Goal: Information Seeking & Learning: Learn about a topic

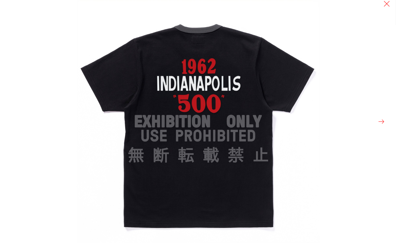
click at [381, 119] on button at bounding box center [381, 122] width 8 height 8
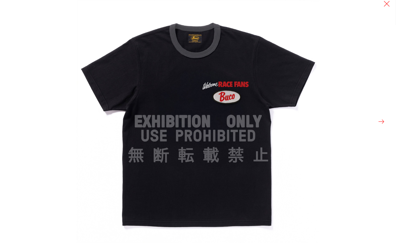
click at [381, 119] on button at bounding box center [381, 122] width 8 height 8
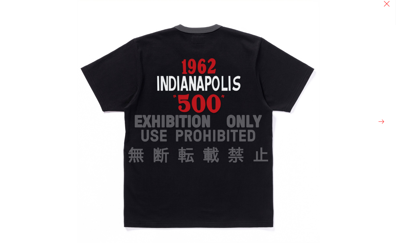
click at [381, 120] on button at bounding box center [381, 122] width 8 height 8
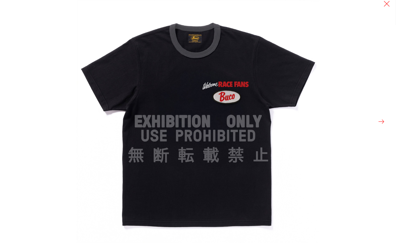
click at [381, 120] on button at bounding box center [381, 122] width 8 height 8
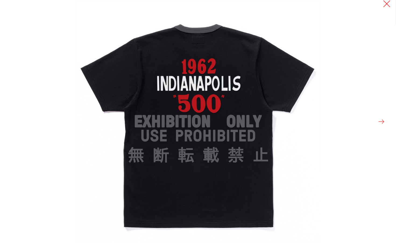
click at [389, 3] on button at bounding box center [387, 4] width 8 height 8
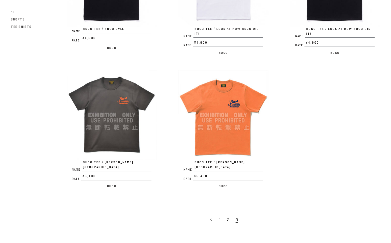
scroll to position [354, 0]
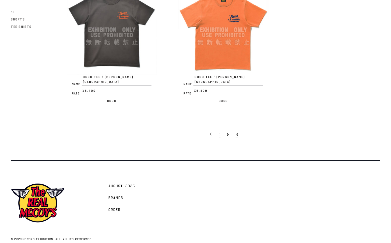
click at [219, 128] on link "1" at bounding box center [220, 133] width 8 height 11
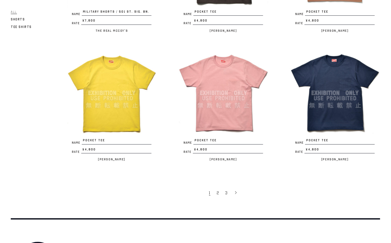
scroll to position [1003, 0]
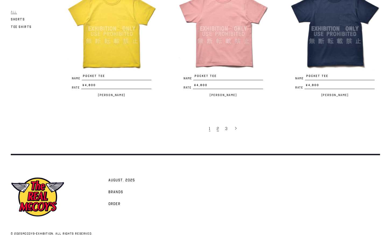
click at [218, 127] on span "2" at bounding box center [218, 128] width 2 height 5
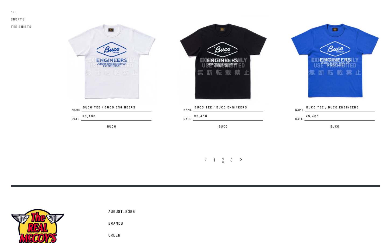
scroll to position [1007, 0]
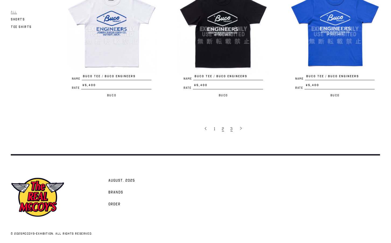
click at [231, 128] on link "3" at bounding box center [232, 128] width 9 height 11
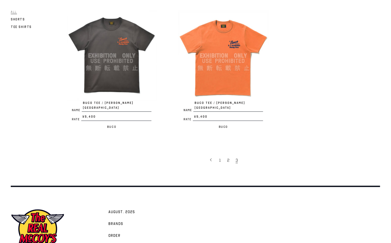
scroll to position [354, 0]
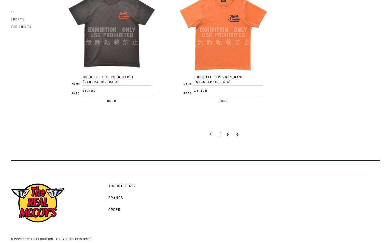
click at [217, 128] on link "1" at bounding box center [220, 133] width 8 height 11
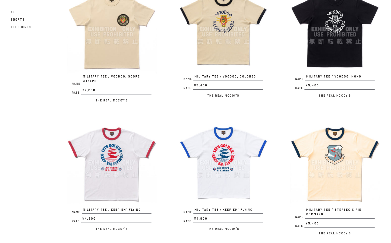
scroll to position [34, 0]
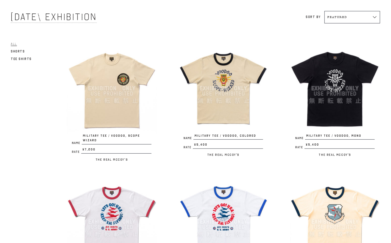
click at [219, 106] on img at bounding box center [223, 88] width 90 height 90
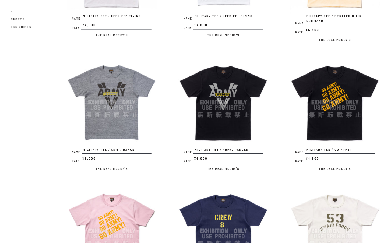
scroll to position [269, 0]
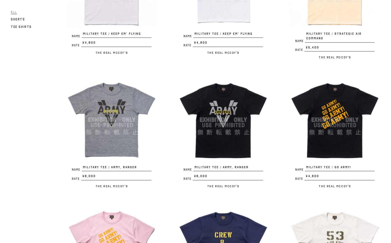
click at [230, 94] on img at bounding box center [223, 119] width 90 height 90
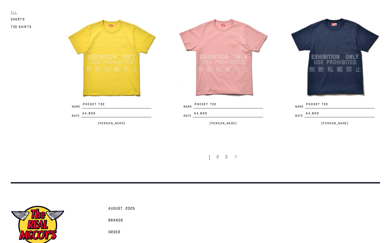
scroll to position [1003, 0]
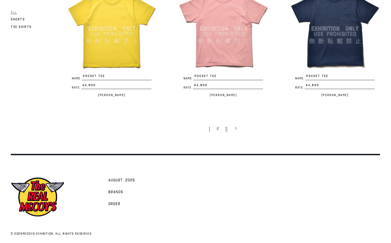
click at [227, 126] on span "3" at bounding box center [226, 128] width 2 height 5
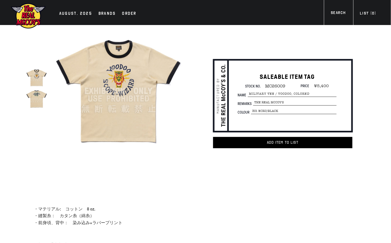
click at [35, 103] on img at bounding box center [36, 98] width 21 height 21
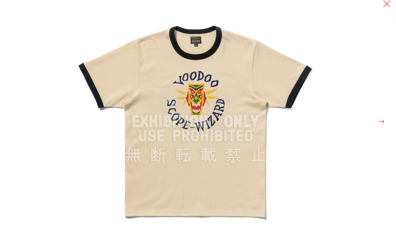
click at [387, 3] on button at bounding box center [387, 4] width 8 height 8
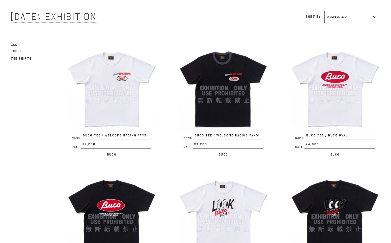
scroll to position [34, 0]
click at [340, 92] on img at bounding box center [335, 88] width 90 height 90
click at [96, 192] on img at bounding box center [112, 217] width 90 height 90
click at [227, 101] on img at bounding box center [223, 88] width 90 height 90
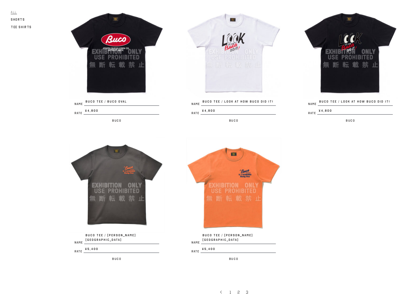
scroll to position [302, 0]
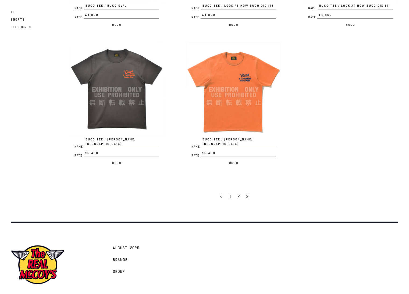
click at [237, 194] on span "2" at bounding box center [238, 196] width 2 height 5
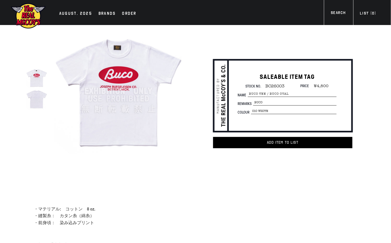
click at [40, 82] on img at bounding box center [36, 77] width 21 height 21
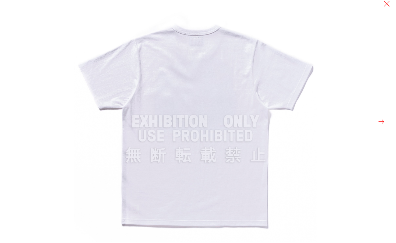
click at [390, 4] on div at bounding box center [272, 121] width 396 height 243
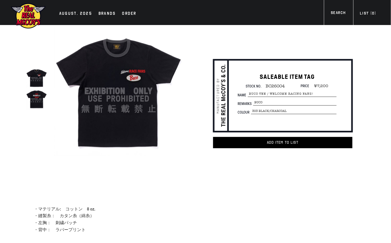
click at [42, 102] on img at bounding box center [36, 98] width 21 height 21
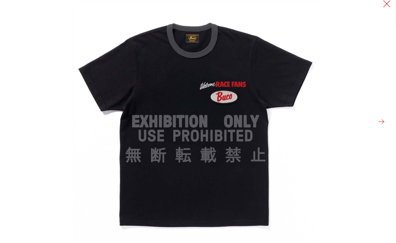
click at [385, 6] on button at bounding box center [387, 4] width 8 height 8
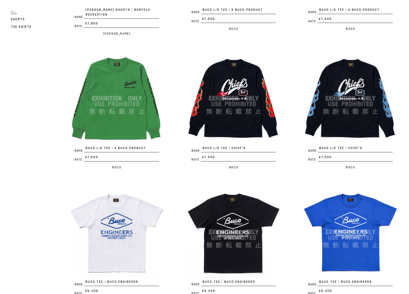
scroll to position [907, 0]
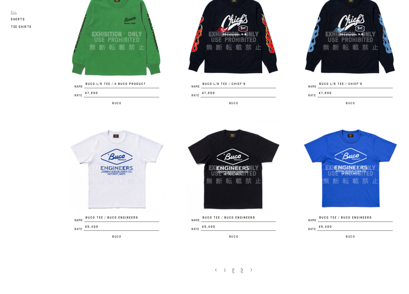
click at [243, 266] on link "3" at bounding box center [242, 269] width 9 height 11
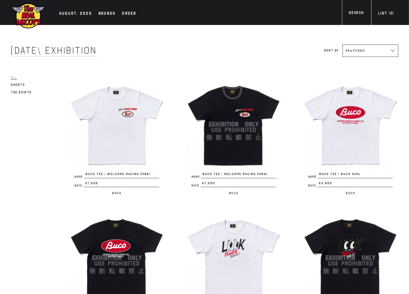
click at [250, 146] on img at bounding box center [233, 124] width 95 height 95
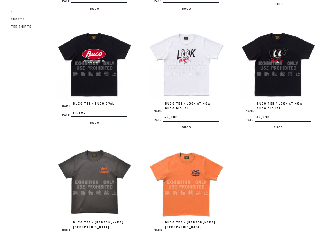
scroll to position [215, 0]
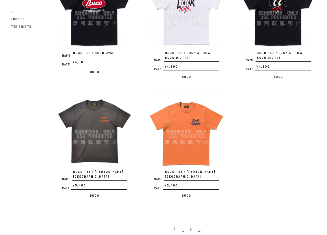
click at [184, 224] on link "1" at bounding box center [184, 229] width 8 height 11
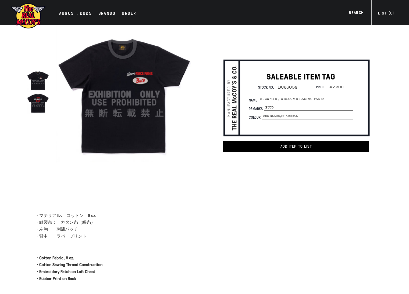
click at [144, 84] on img at bounding box center [124, 94] width 136 height 136
click at [151, 100] on img at bounding box center [124, 94] width 136 height 136
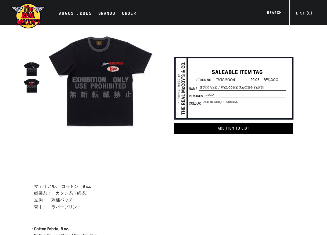
drag, startPoint x: 160, startPoint y: 101, endPoint x: 128, endPoint y: 81, distance: 37.8
click at [128, 81] on img at bounding box center [100, 79] width 107 height 107
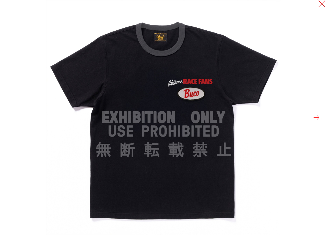
click at [324, 5] on button at bounding box center [322, 4] width 8 height 8
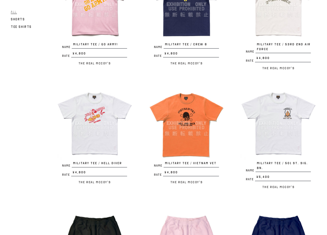
scroll to position [564, 0]
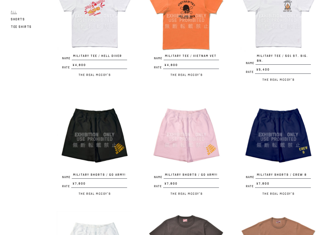
click at [120, 149] on img at bounding box center [95, 135] width 76 height 76
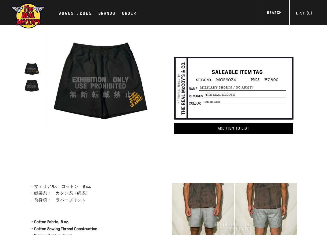
click at [38, 88] on img at bounding box center [31, 85] width 17 height 17
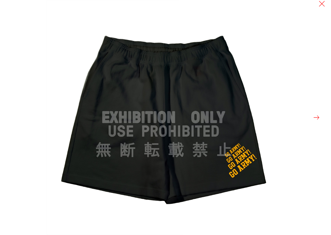
click at [315, 117] on button at bounding box center [317, 118] width 8 height 8
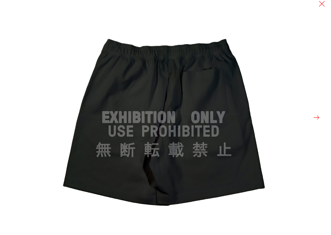
click at [317, 119] on button at bounding box center [317, 118] width 8 height 8
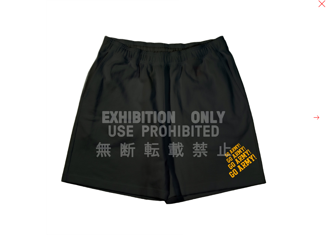
click at [322, 6] on button at bounding box center [322, 4] width 8 height 8
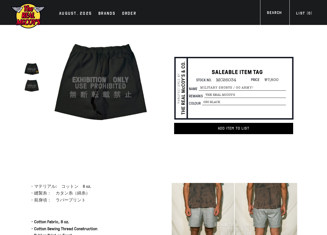
click at [154, 43] on img at bounding box center [100, 79] width 107 height 107
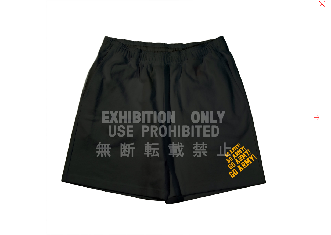
click at [320, 5] on button at bounding box center [322, 4] width 8 height 8
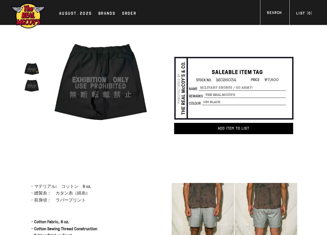
click at [158, 151] on div "SALEABLE ITEM TAG Stock No. MC26034 Price ¥7,800 Name MILITARY SHORTS / GO ARMY…" at bounding box center [230, 93] width 148 height 137
click at [69, 10] on div "AUGUST. 2025" at bounding box center [75, 14] width 33 height 8
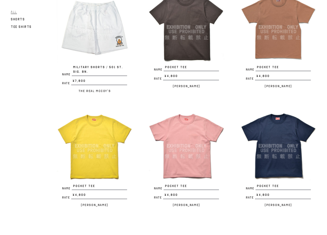
scroll to position [860, 0]
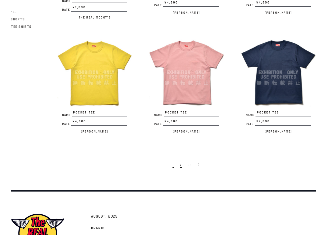
click at [181, 165] on span "2" at bounding box center [181, 165] width 2 height 5
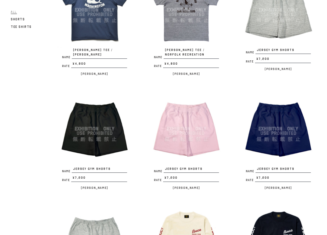
scroll to position [457, 0]
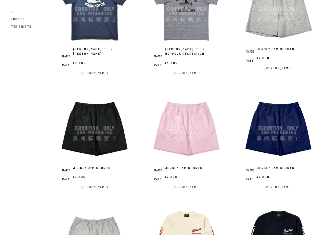
click at [257, 136] on img at bounding box center [279, 128] width 76 height 76
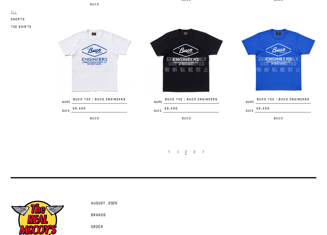
scroll to position [902, 0]
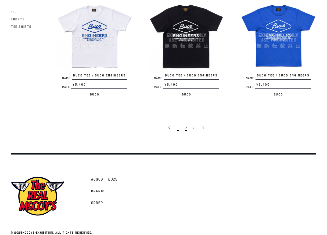
click at [180, 123] on link "1" at bounding box center [179, 128] width 8 height 11
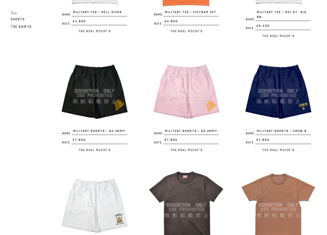
scroll to position [645, 0]
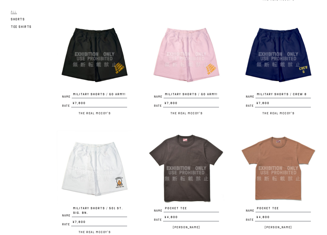
click at [106, 74] on img at bounding box center [95, 54] width 76 height 76
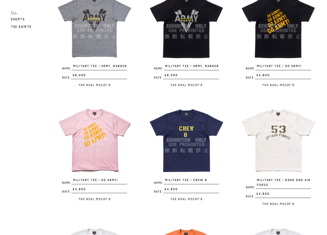
scroll to position [323, 0]
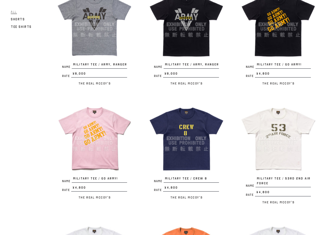
click at [223, 91] on div "Name MILITARY TEE / ARMY, RANGER Rate ¥6,000 / The Real McCoy's" at bounding box center [179, 40] width 92 height 106
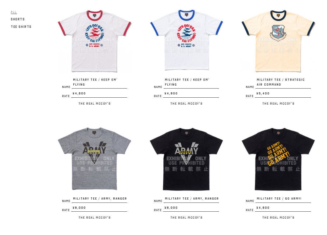
scroll to position [269, 0]
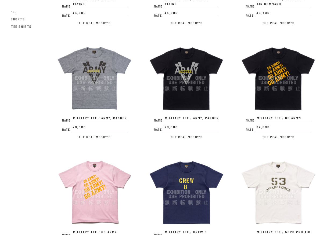
click at [102, 81] on img at bounding box center [95, 78] width 76 height 76
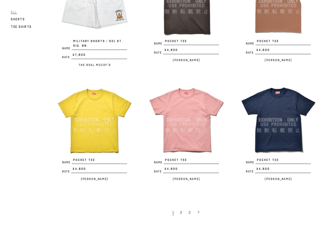
scroll to position [907, 0]
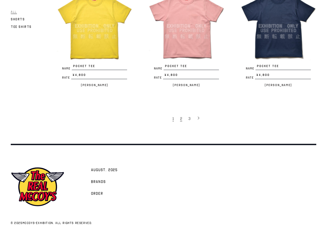
click at [181, 120] on span "2" at bounding box center [181, 118] width 2 height 5
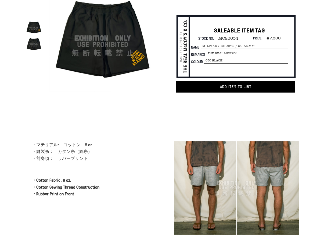
scroll to position [27, 0]
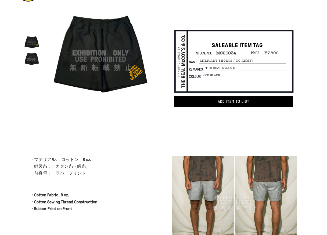
click at [112, 73] on img at bounding box center [100, 52] width 107 height 107
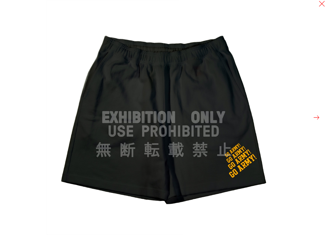
click at [318, 118] on button at bounding box center [317, 118] width 8 height 8
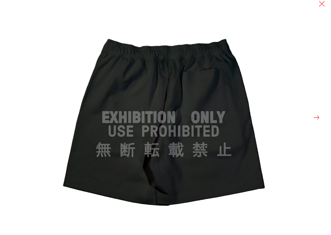
click at [318, 118] on button at bounding box center [317, 118] width 8 height 8
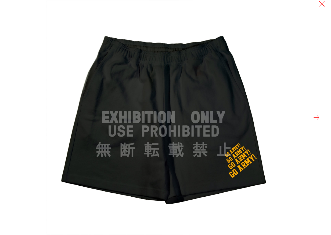
click at [318, 118] on button at bounding box center [317, 118] width 8 height 8
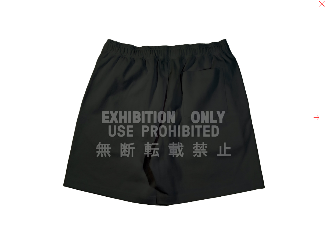
click at [318, 118] on button at bounding box center [317, 118] width 8 height 8
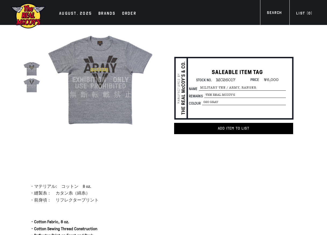
click at [36, 87] on img at bounding box center [31, 85] width 17 height 17
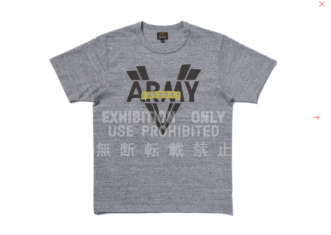
click at [326, 6] on div at bounding box center [211, 117] width 331 height 235
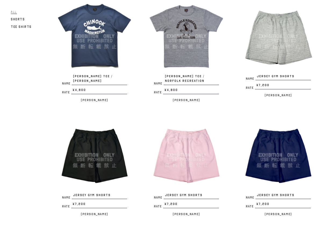
scroll to position [430, 0]
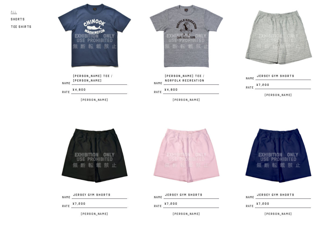
click at [196, 56] on img at bounding box center [187, 36] width 76 height 76
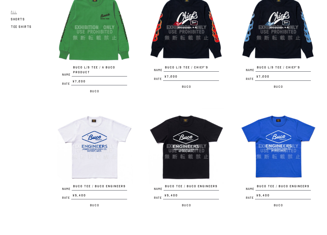
scroll to position [887, 0]
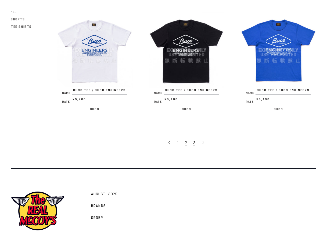
click at [194, 141] on span "3" at bounding box center [194, 143] width 2 height 5
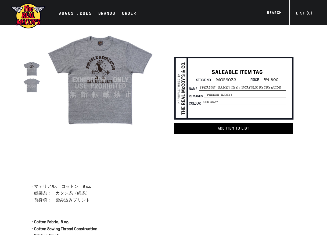
click at [35, 73] on img at bounding box center [31, 69] width 17 height 17
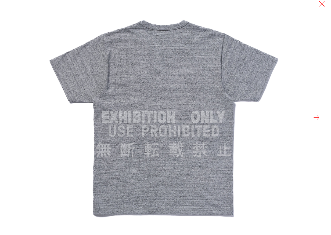
click at [317, 118] on button at bounding box center [317, 118] width 8 height 8
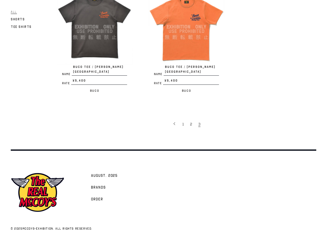
scroll to position [321, 0]
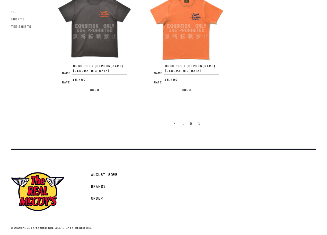
click at [181, 118] on link "1" at bounding box center [184, 123] width 8 height 11
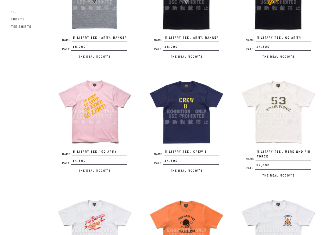
scroll to position [484, 0]
